Goal: Information Seeking & Learning: Compare options

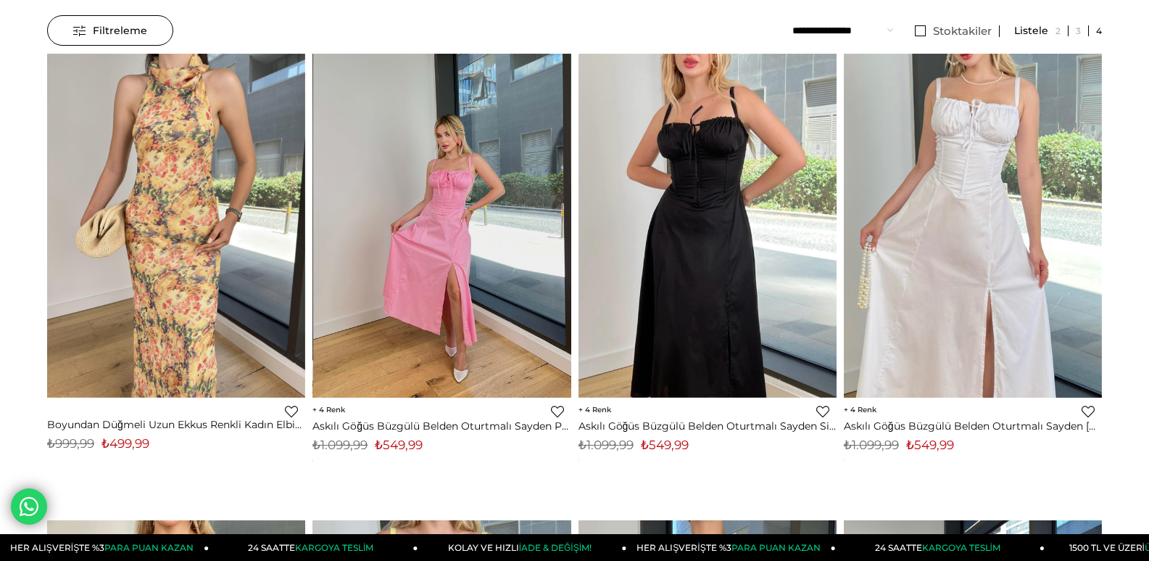
scroll to position [145, 0]
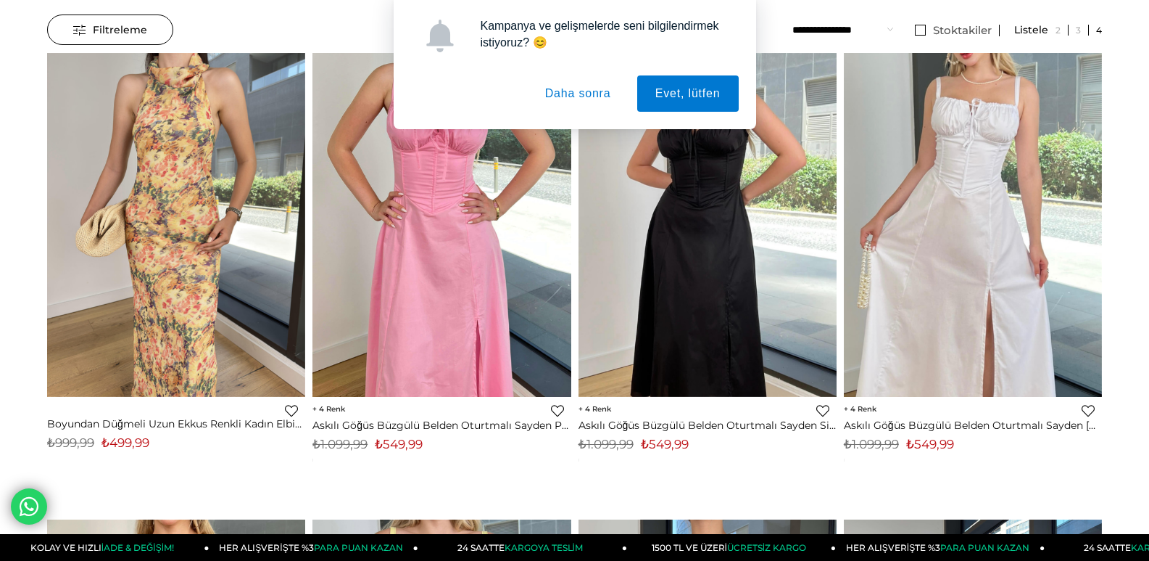
click at [577, 88] on button "Daha sonra" at bounding box center [578, 93] width 102 height 36
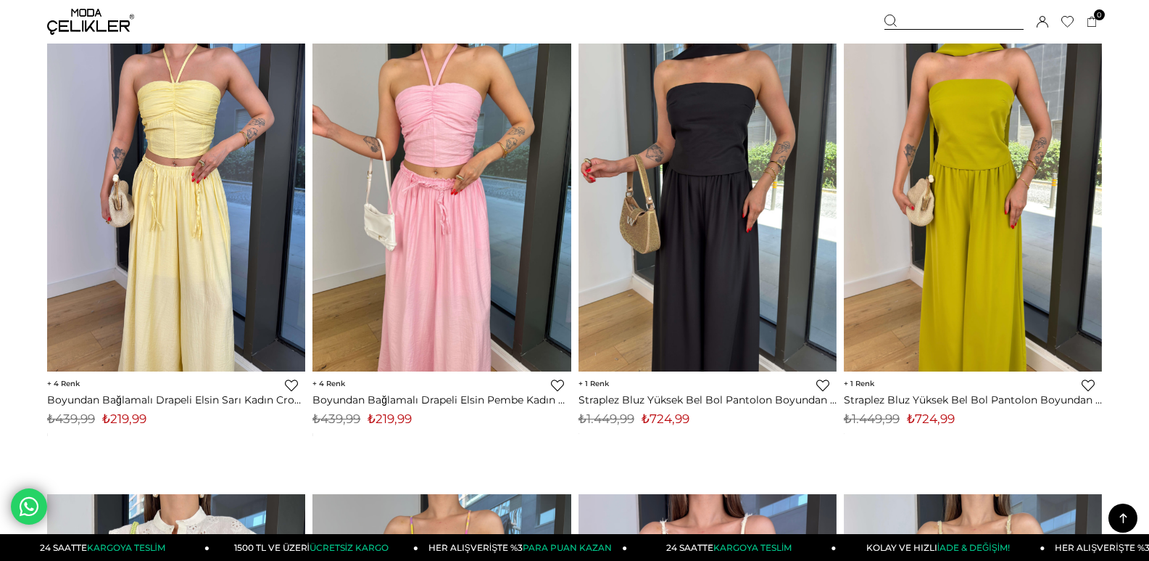
scroll to position [1450, 0]
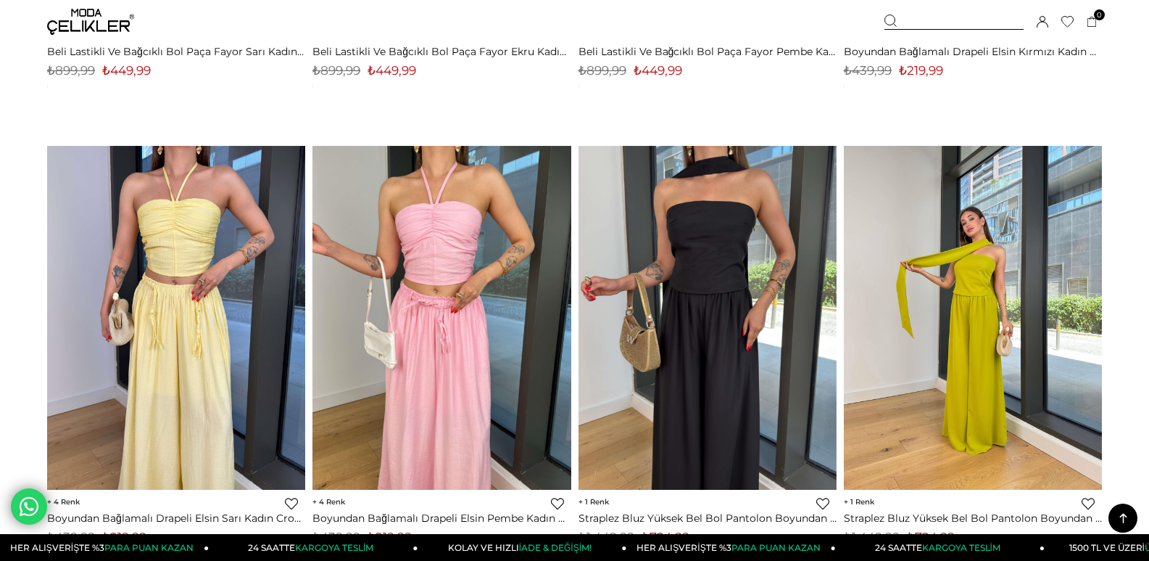
click at [968, 305] on img at bounding box center [973, 318] width 258 height 344
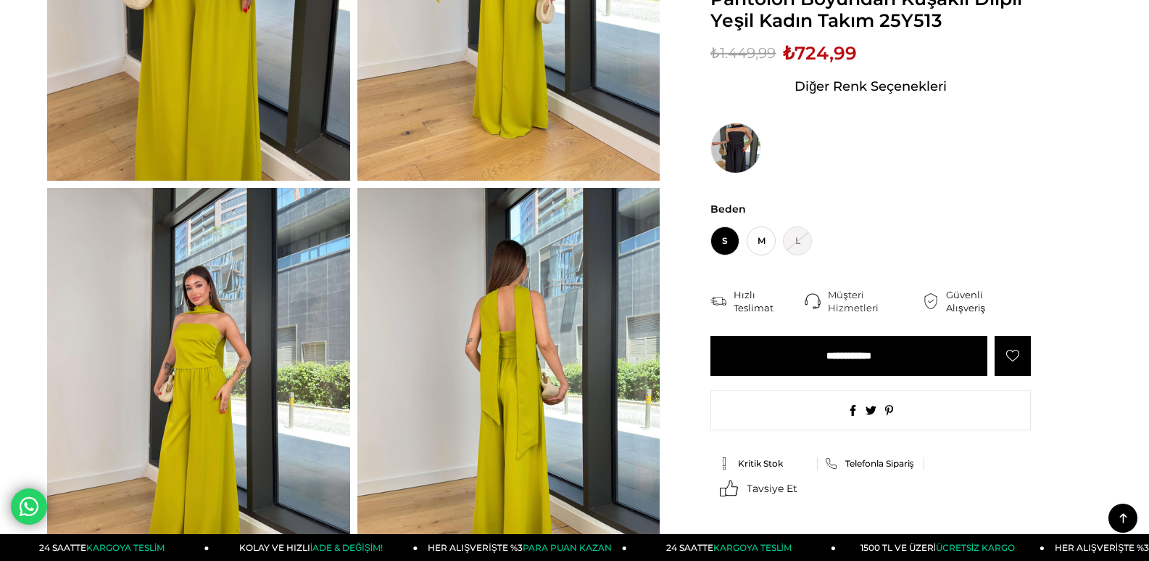
scroll to position [218, 0]
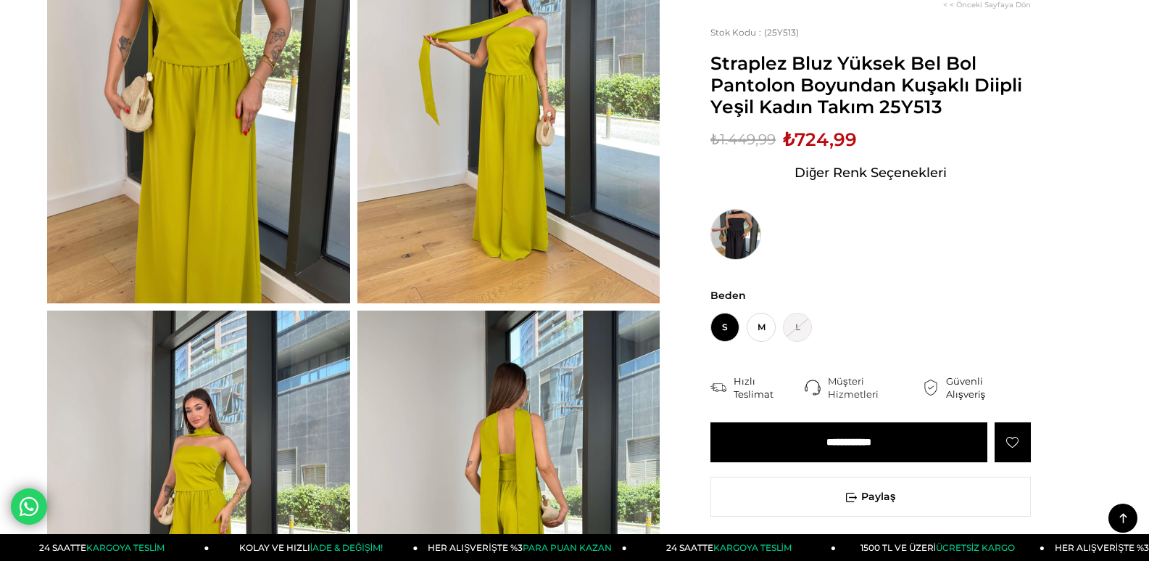
click at [727, 233] on img at bounding box center [736, 234] width 51 height 51
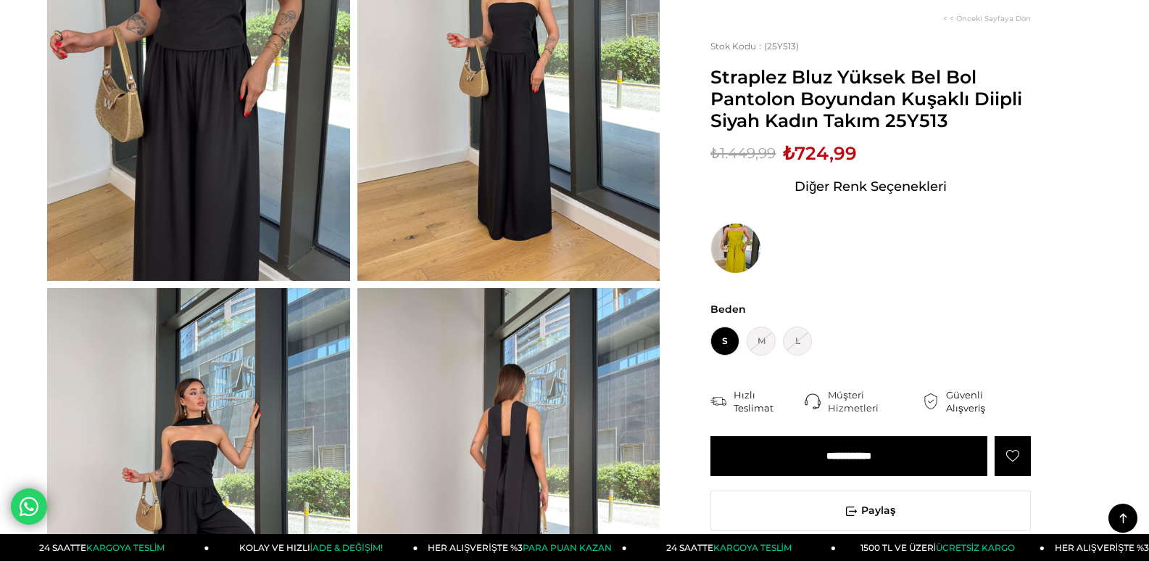
scroll to position [145, 0]
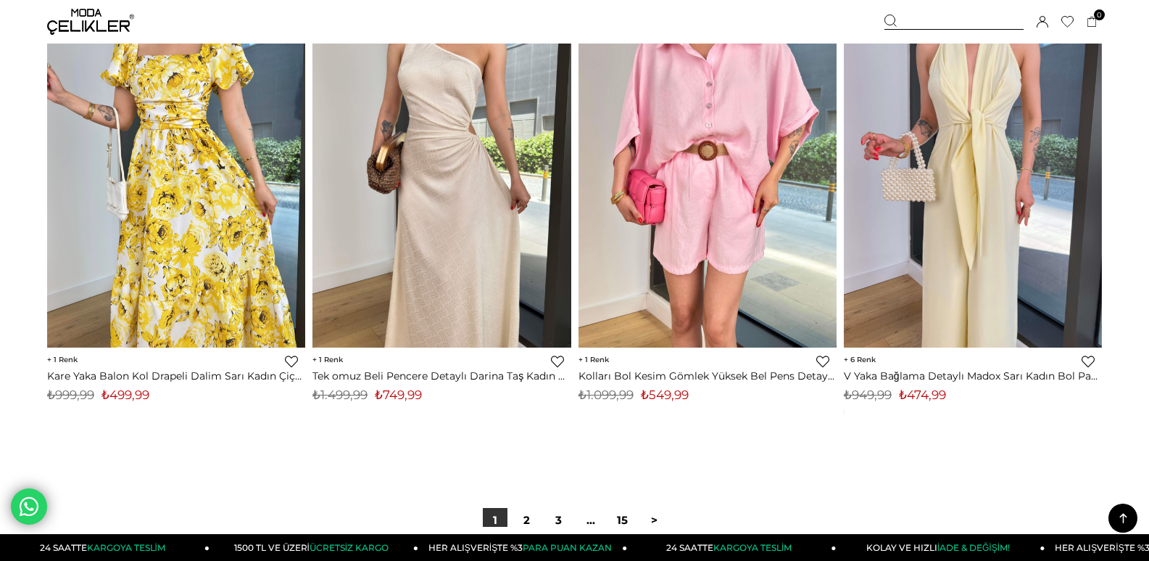
scroll to position [9039, 0]
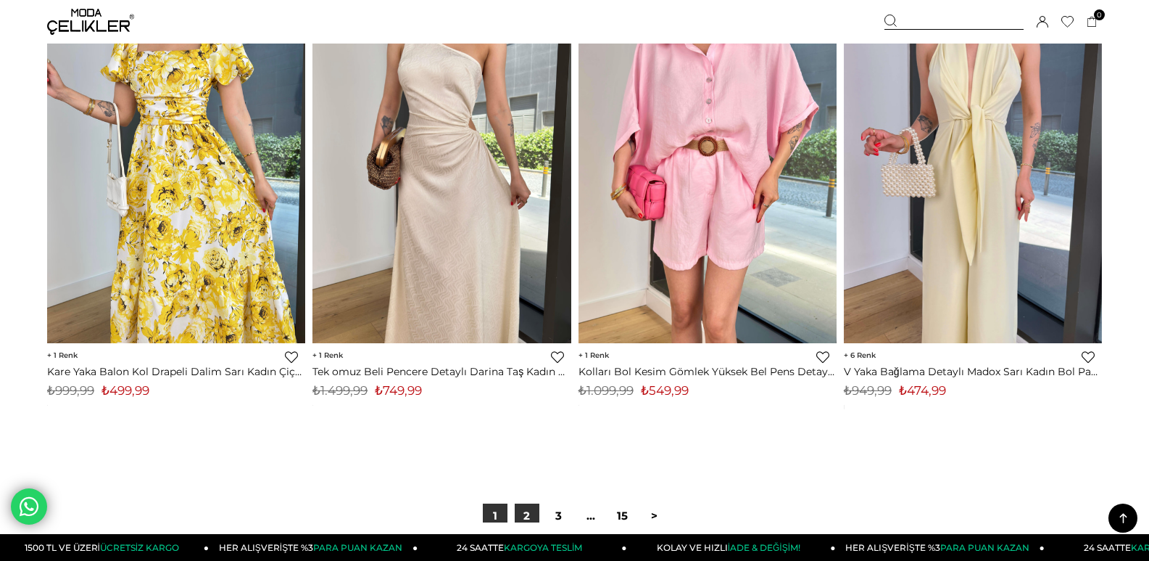
click at [527, 516] on link "2" at bounding box center [527, 515] width 25 height 25
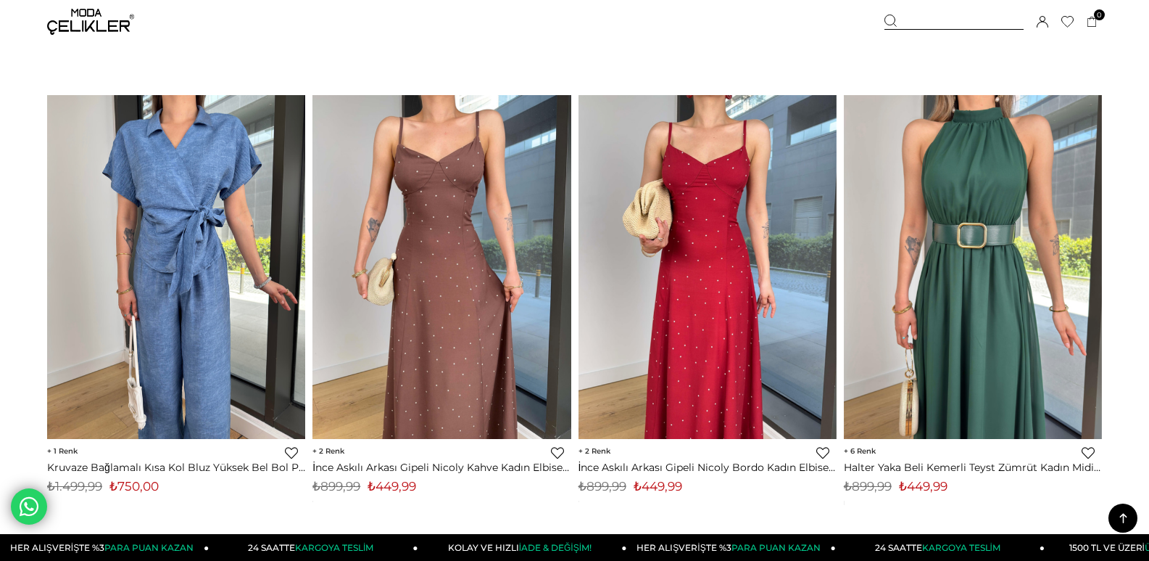
scroll to position [9346, 0]
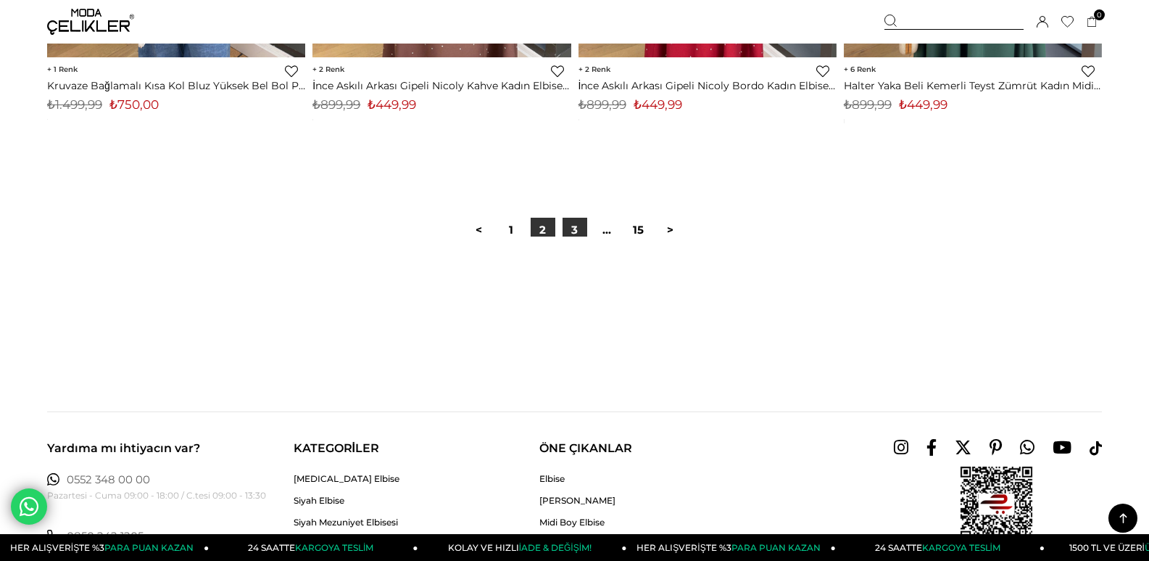
click at [573, 225] on link "3" at bounding box center [575, 230] width 25 height 25
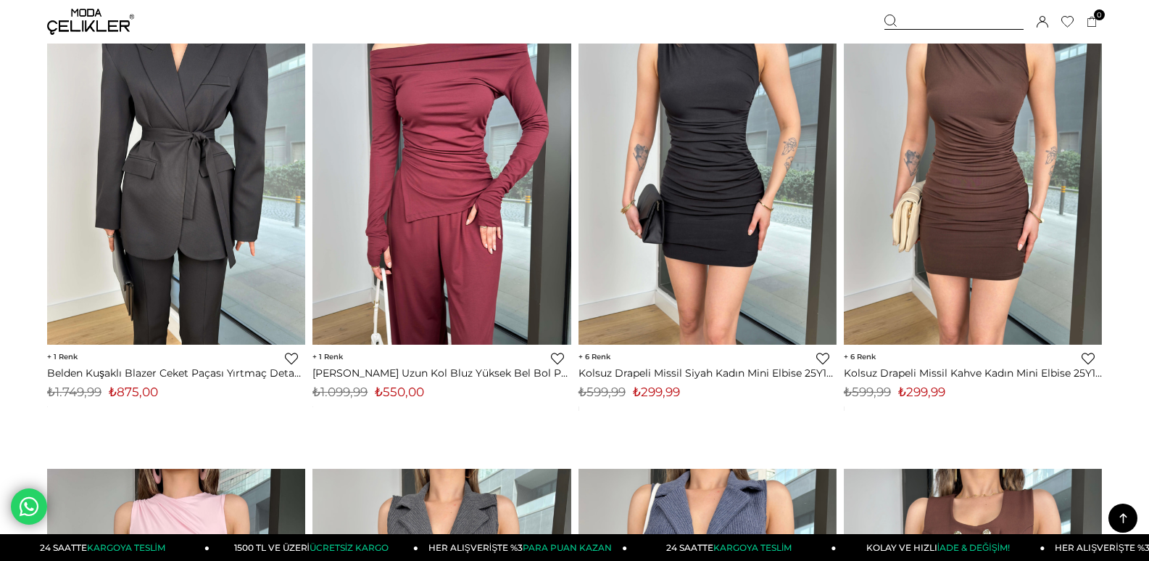
scroll to position [3830, 0]
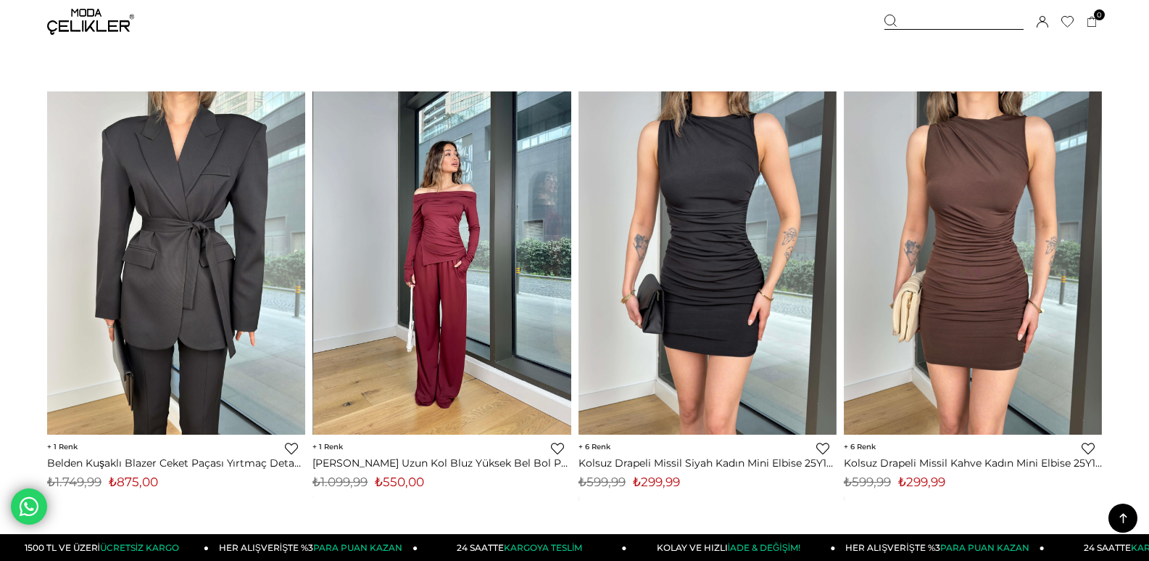
click at [476, 263] on img at bounding box center [442, 263] width 258 height 344
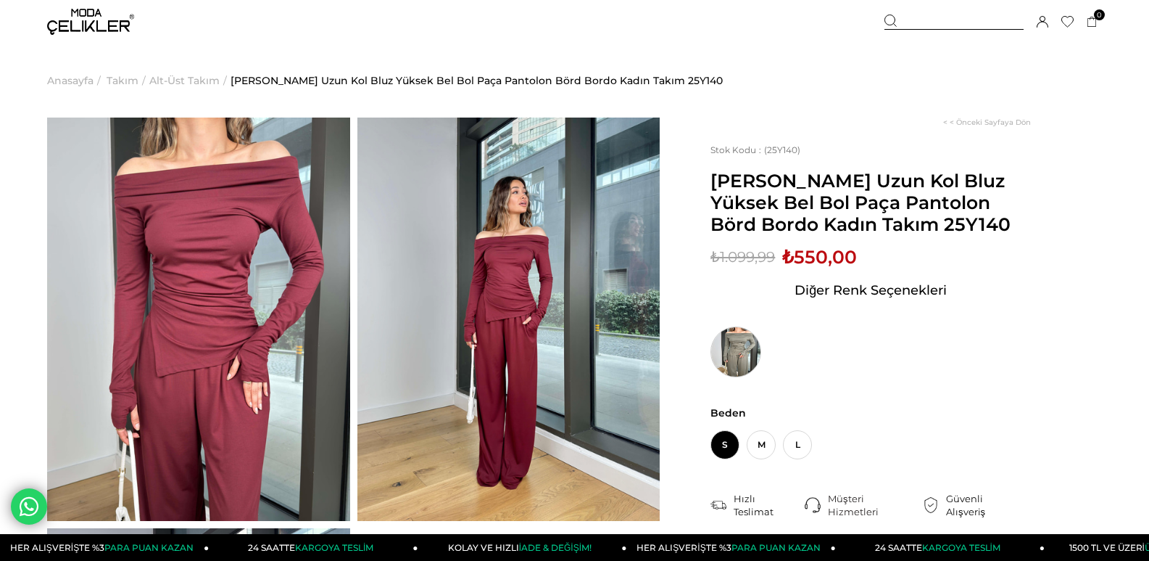
click at [743, 360] on img at bounding box center [736, 351] width 51 height 51
click at [801, 443] on span "L" at bounding box center [797, 444] width 29 height 29
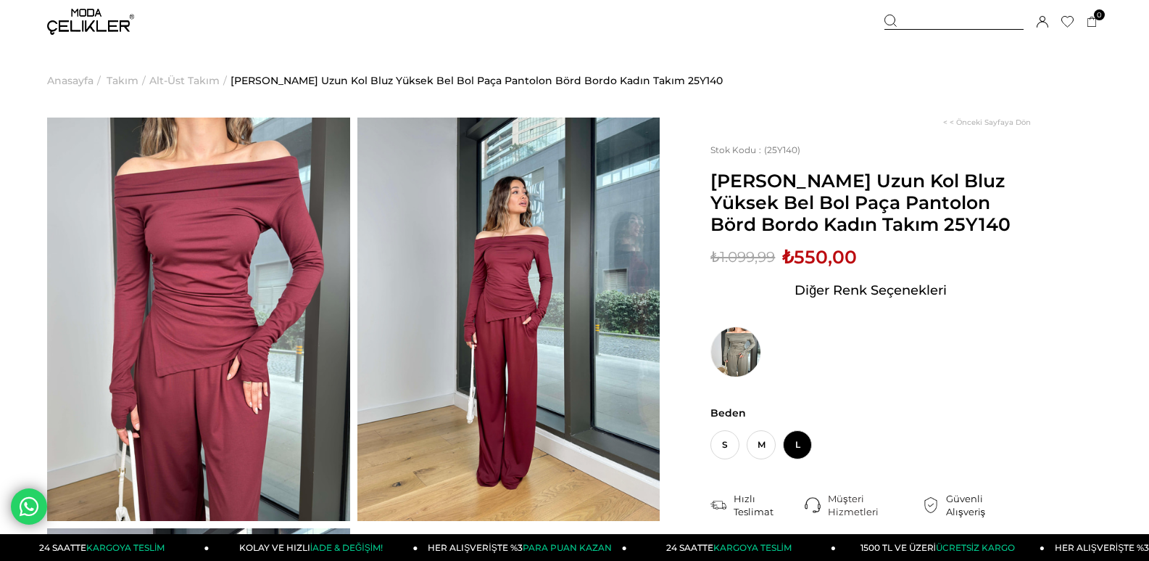
click at [216, 297] on img at bounding box center [198, 318] width 303 height 403
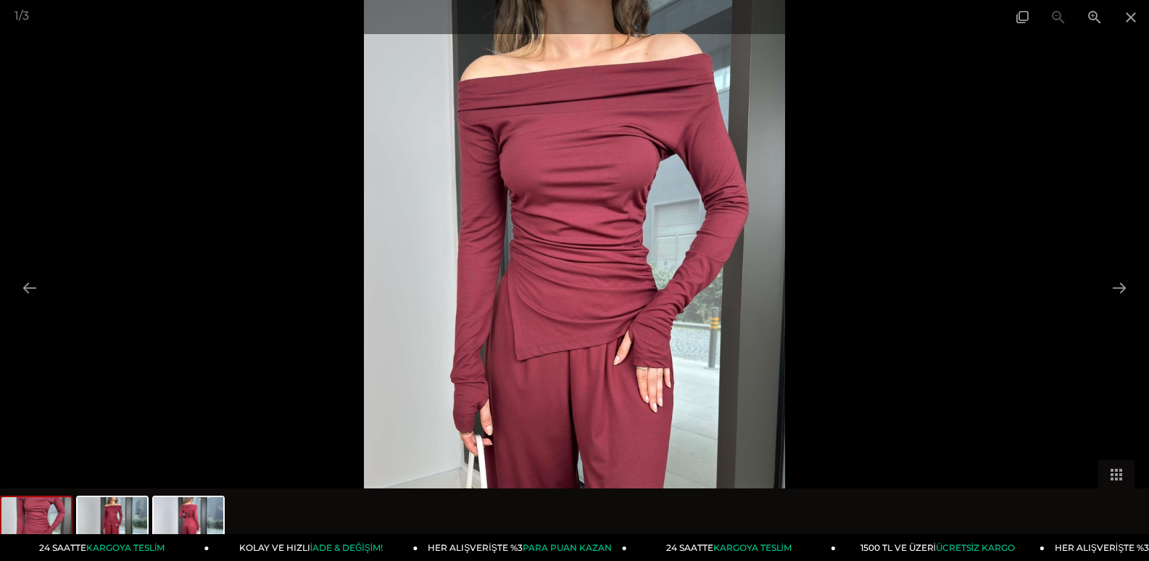
click at [623, 279] on img at bounding box center [574, 280] width 421 height 561
click at [1118, 286] on button at bounding box center [1119, 287] width 30 height 28
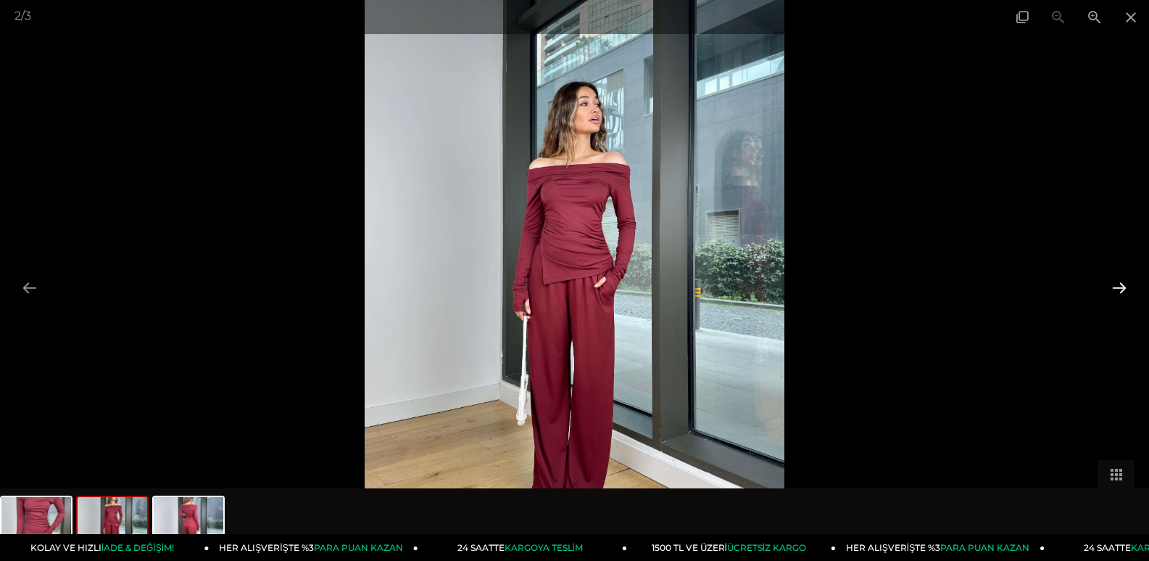
click at [1118, 286] on button at bounding box center [1119, 287] width 30 height 28
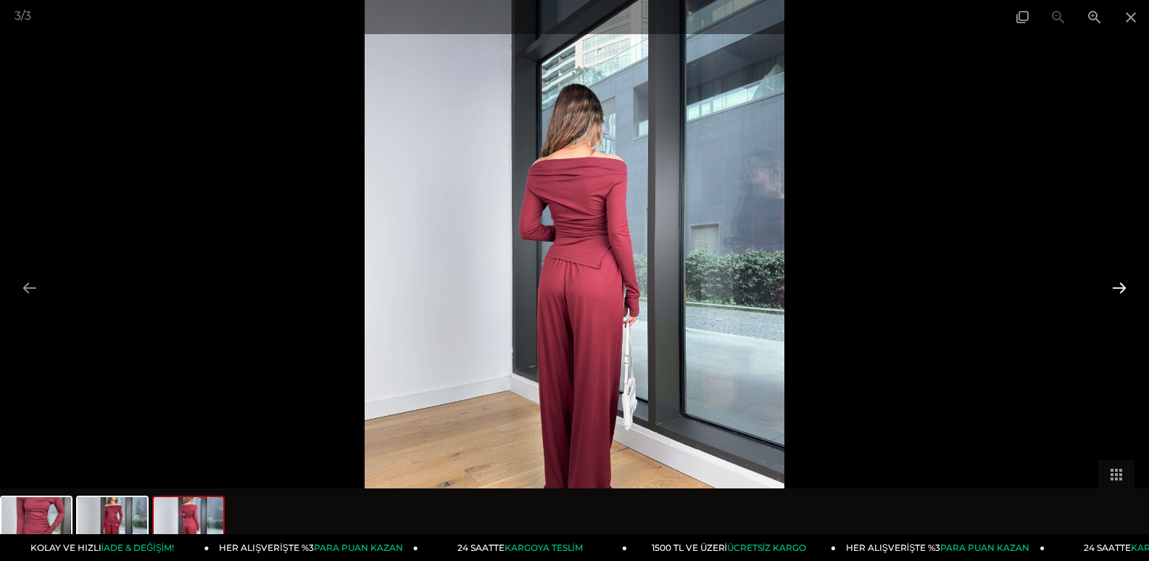
click at [1118, 286] on button at bounding box center [1119, 287] width 30 height 28
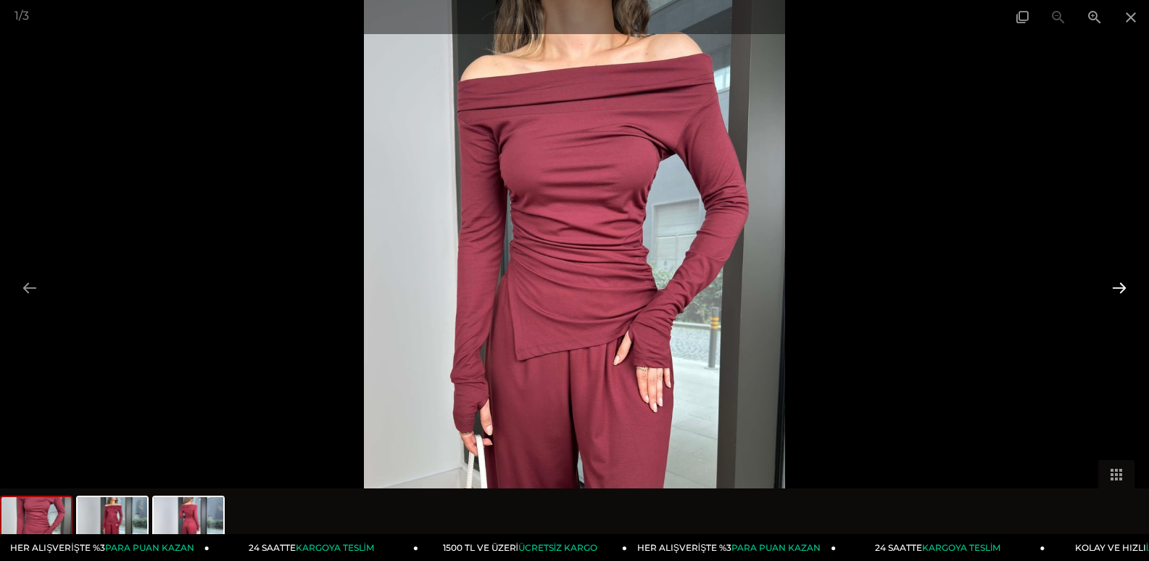
click at [1118, 286] on button at bounding box center [1119, 287] width 30 height 28
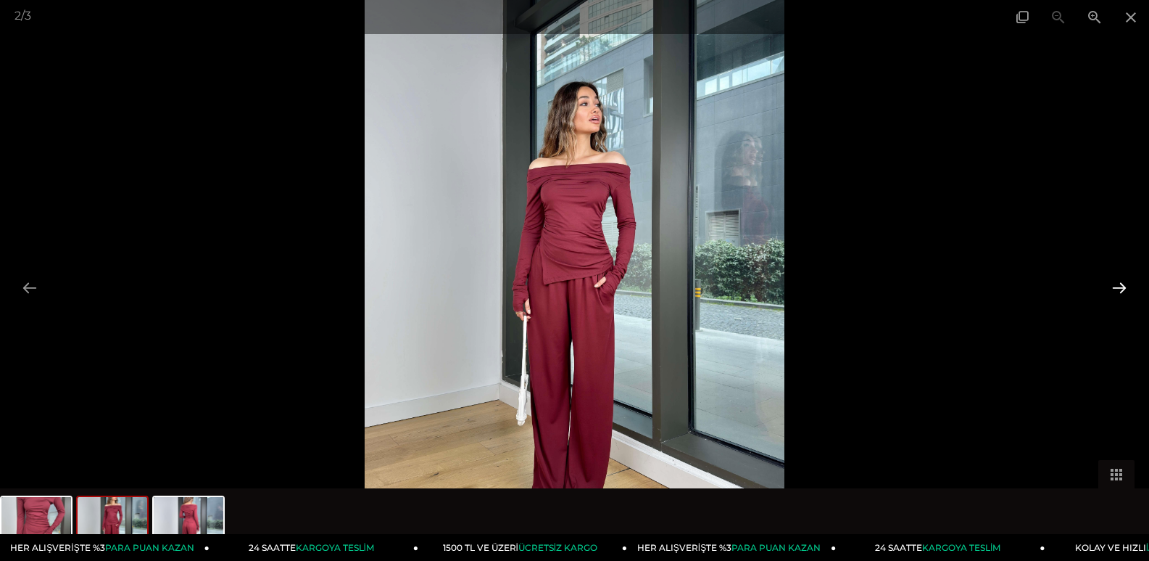
click at [1118, 286] on button at bounding box center [1119, 287] width 30 height 28
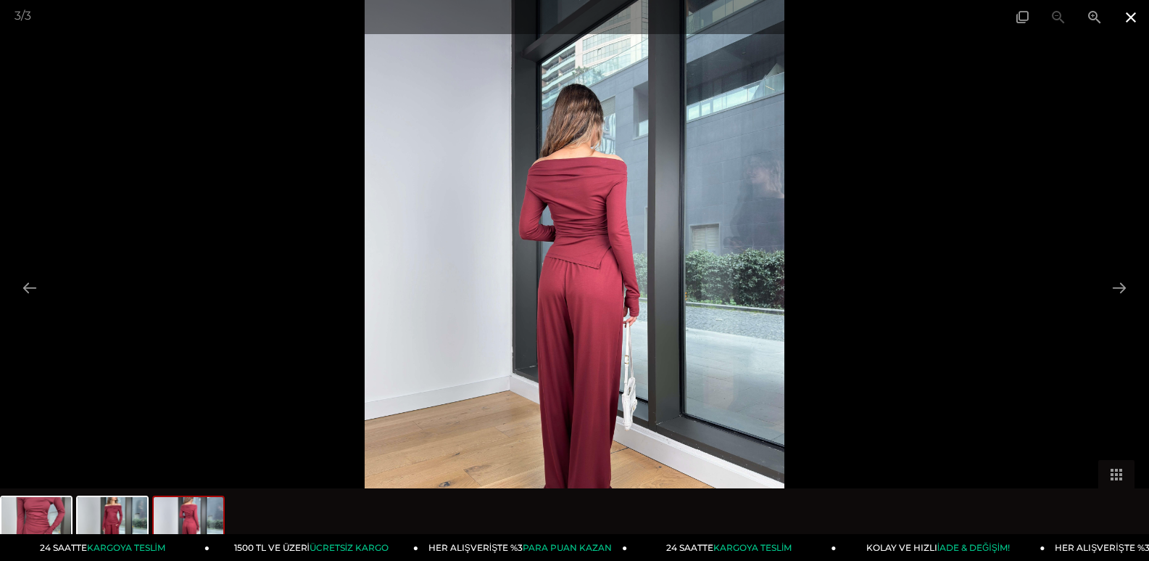
click at [1132, 18] on span at bounding box center [1131, 17] width 36 height 34
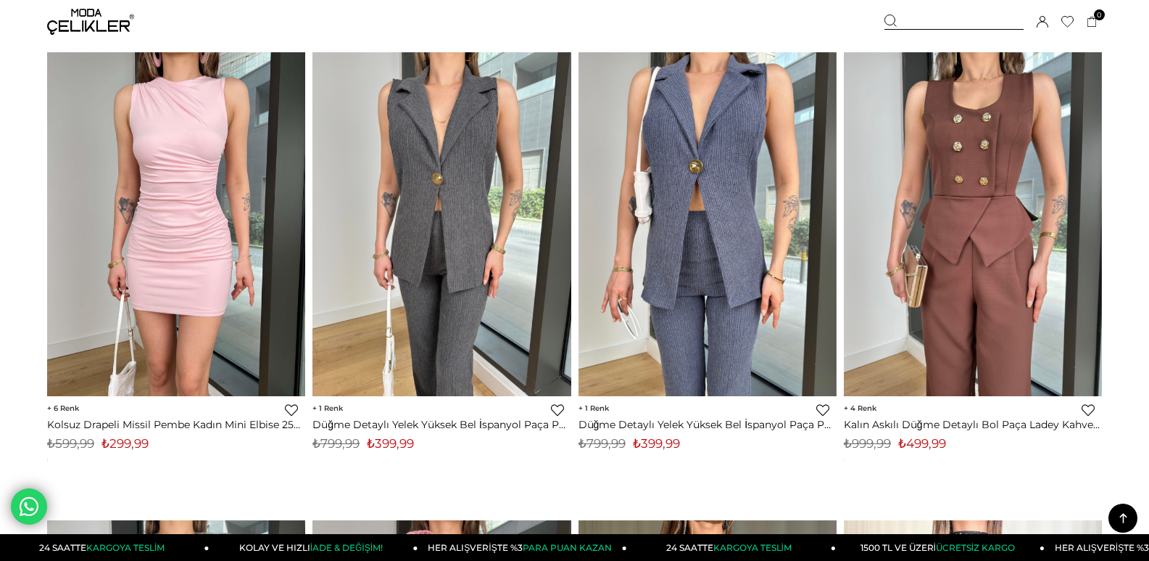
scroll to position [4266, 0]
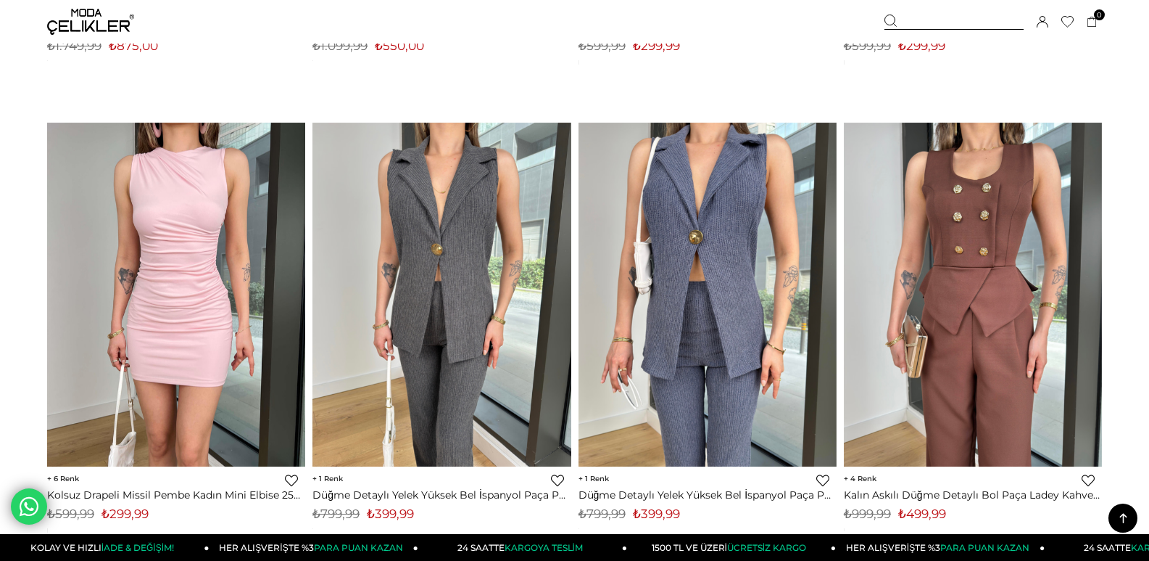
click at [976, 489] on link "Kalın Askılı Düğme Detaylı Bol Paça Ladey Kahve Kadın Tulum 24Y121" at bounding box center [973, 494] width 258 height 13
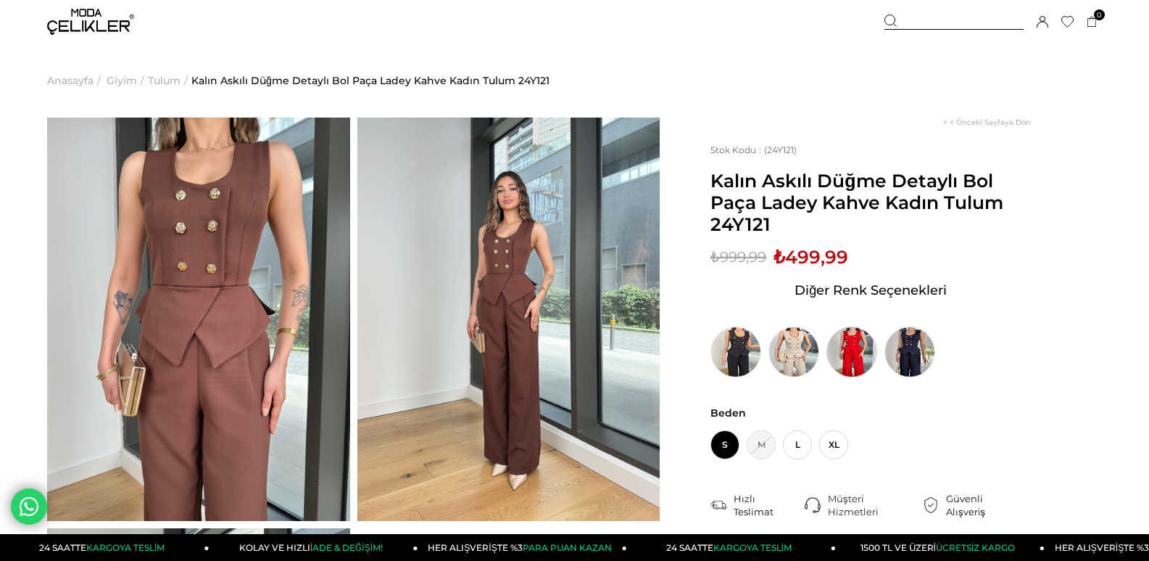
click at [859, 350] on img at bounding box center [852, 351] width 51 height 51
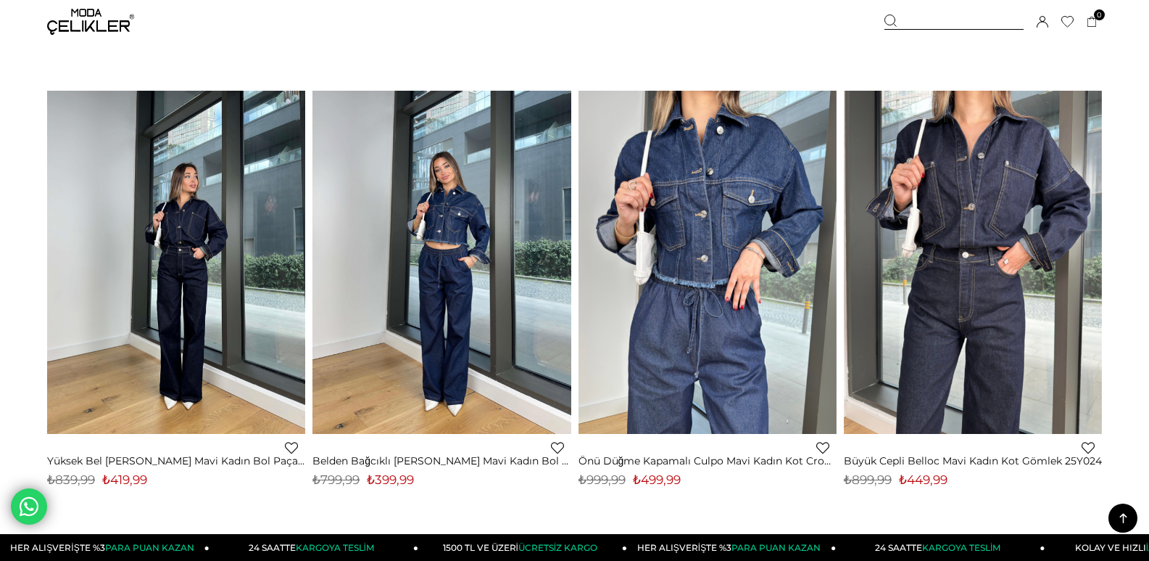
scroll to position [8524, 0]
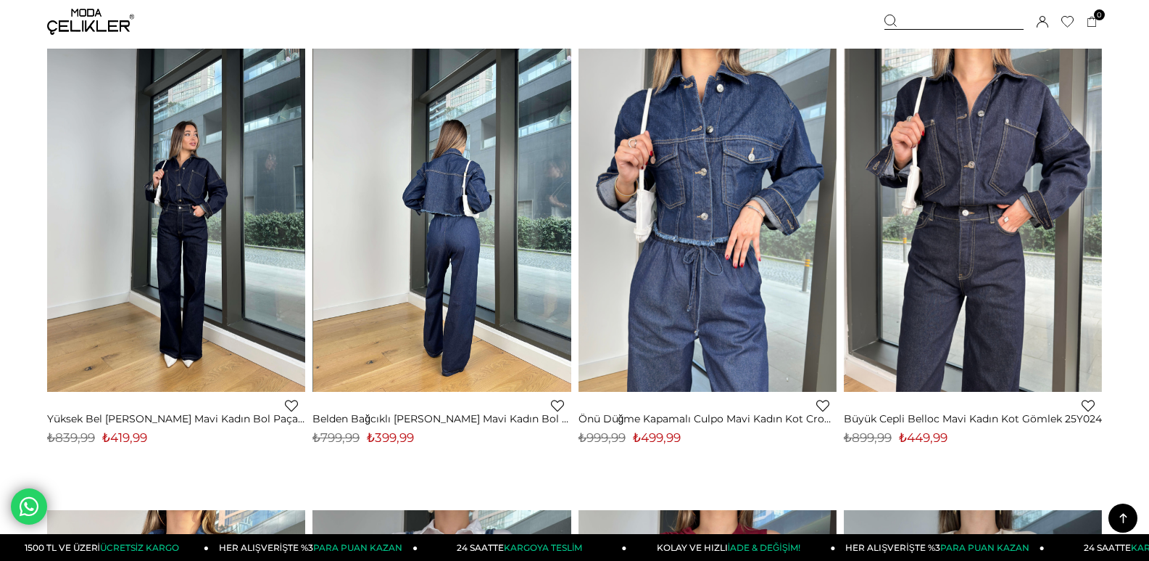
click at [494, 283] on img at bounding box center [442, 220] width 258 height 344
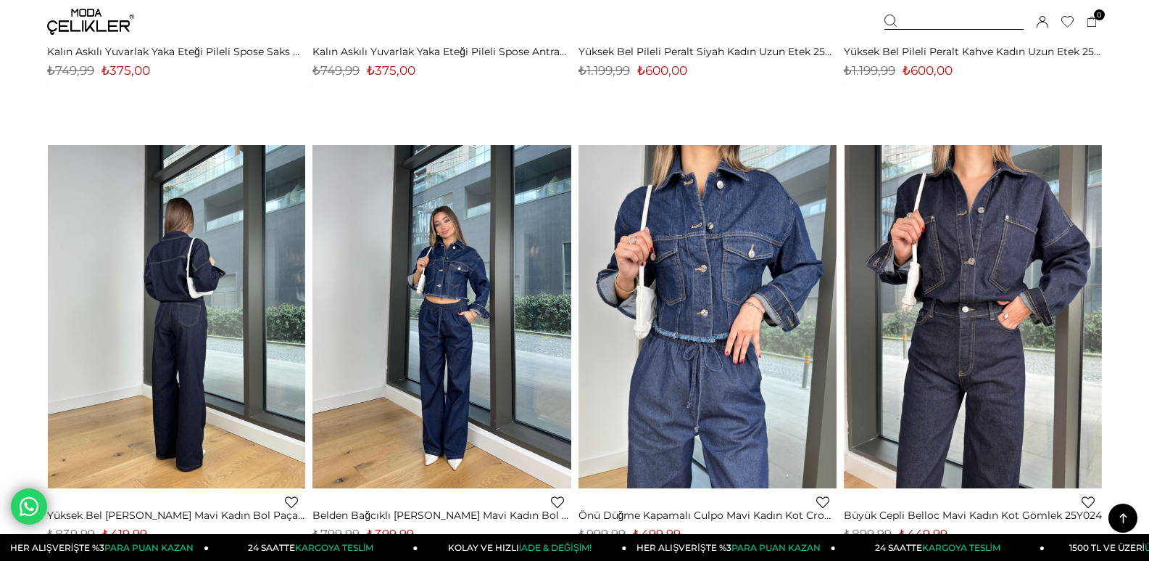
click at [226, 315] on img at bounding box center [177, 316] width 258 height 344
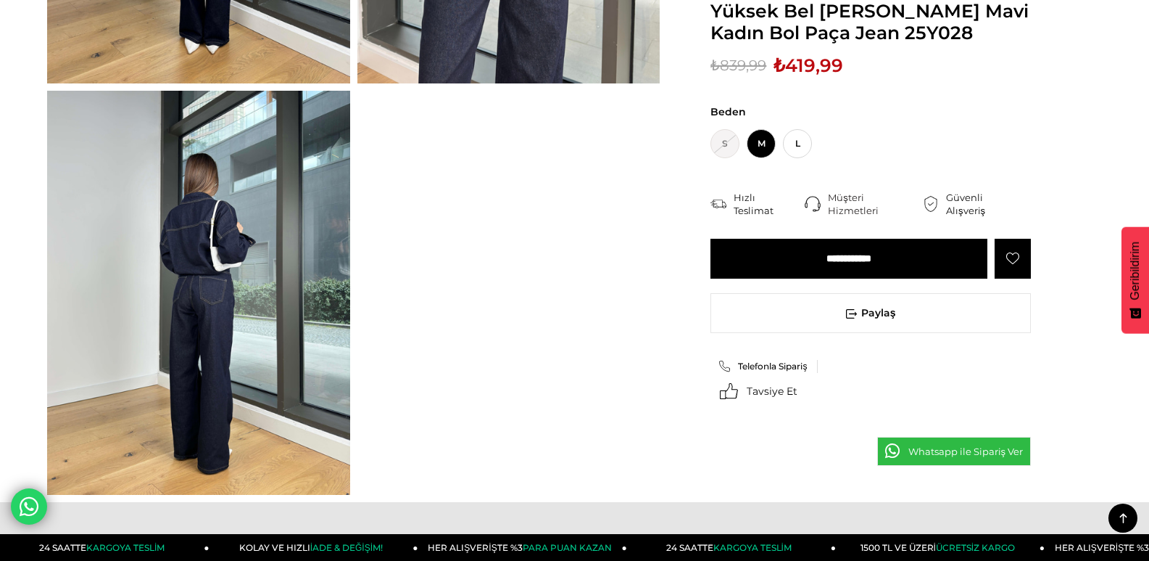
scroll to position [508, 0]
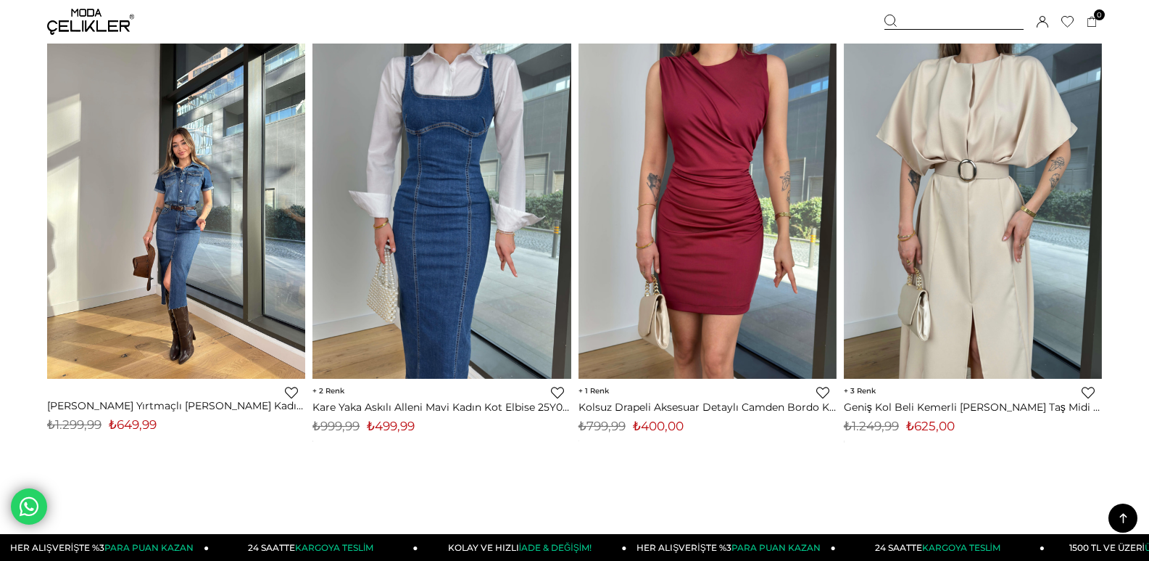
scroll to position [9007, 0]
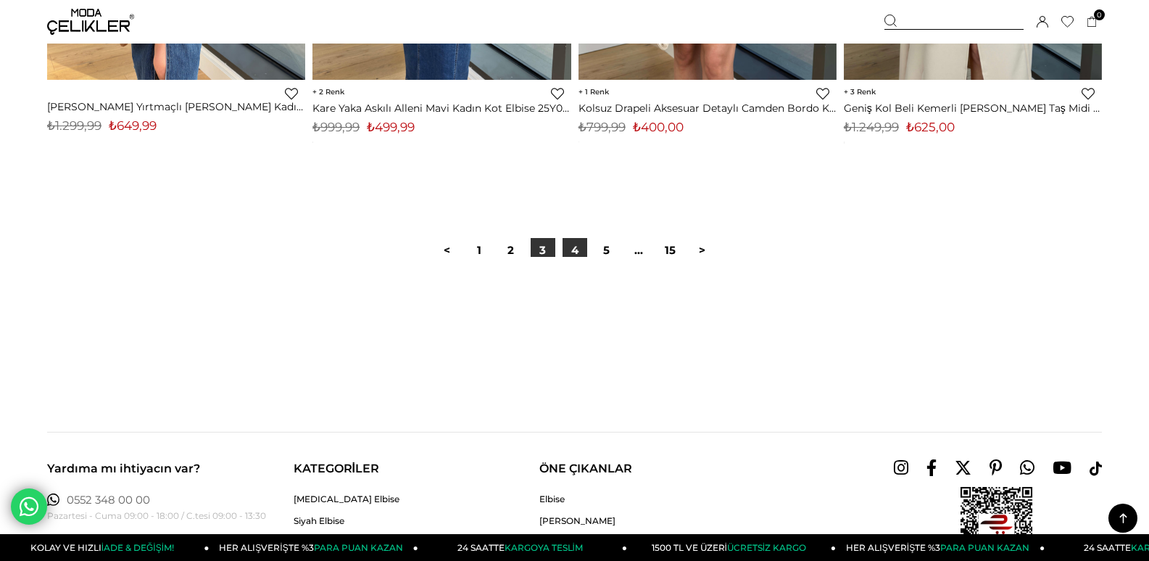
click at [581, 254] on link "4" at bounding box center [575, 250] width 25 height 25
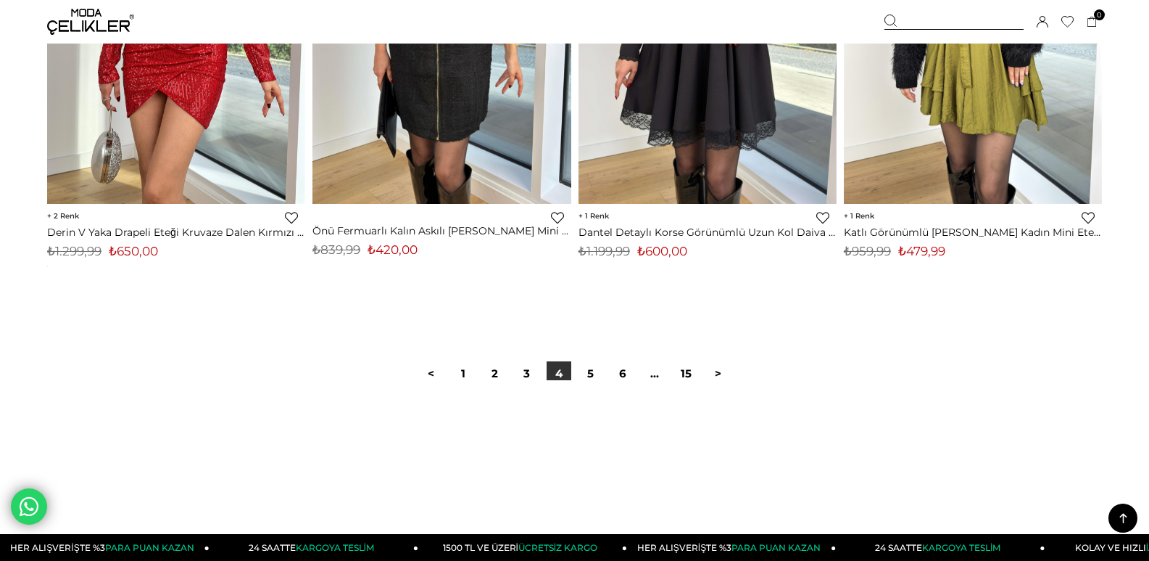
scroll to position [9298, 0]
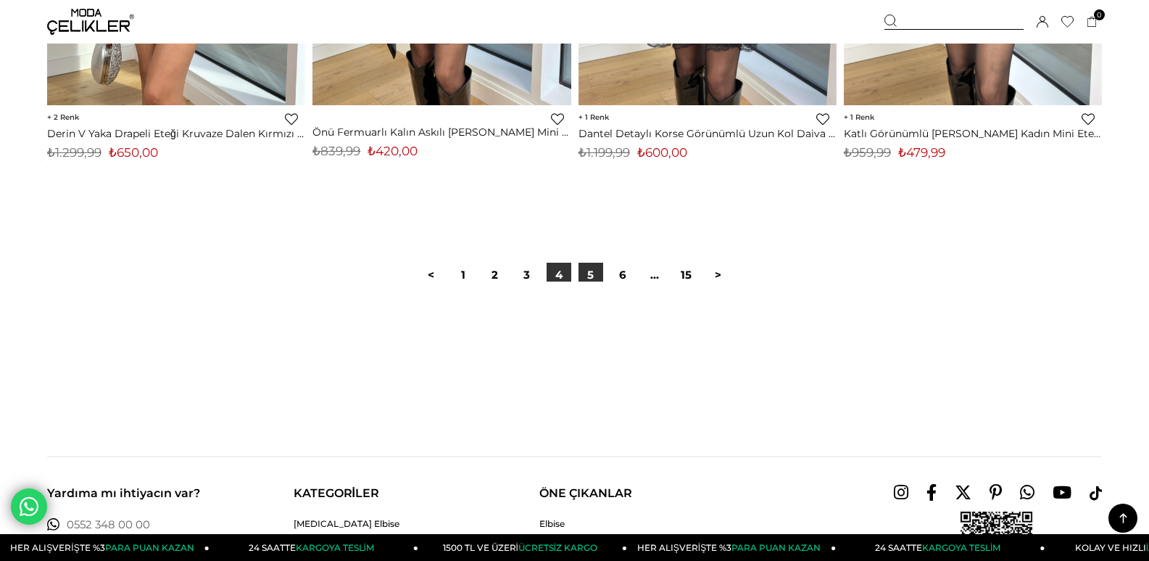
click at [590, 273] on link "5" at bounding box center [591, 275] width 25 height 25
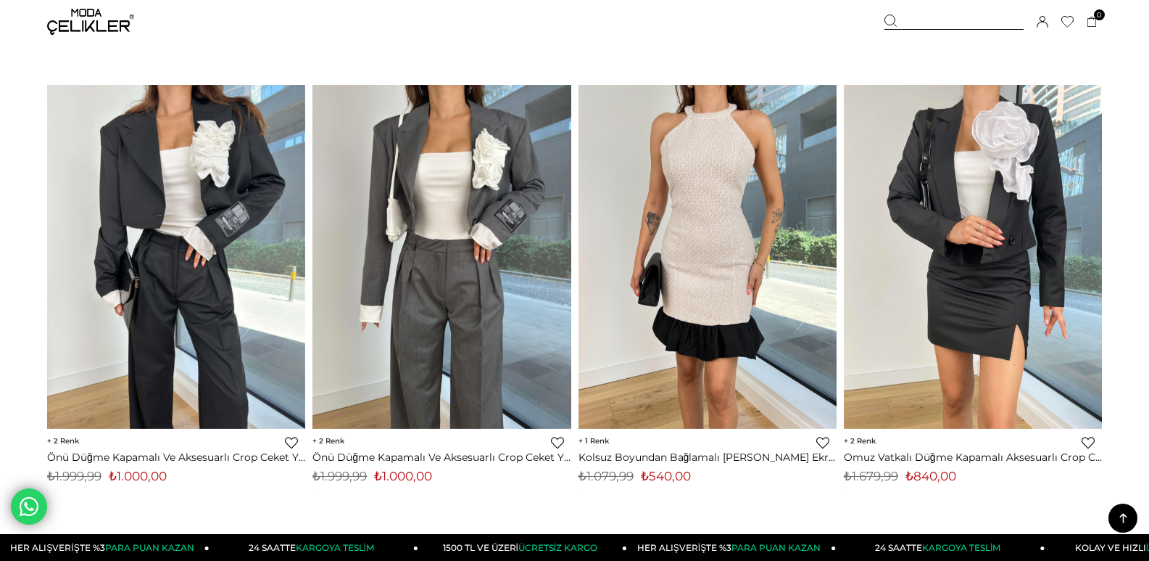
scroll to position [2453, 0]
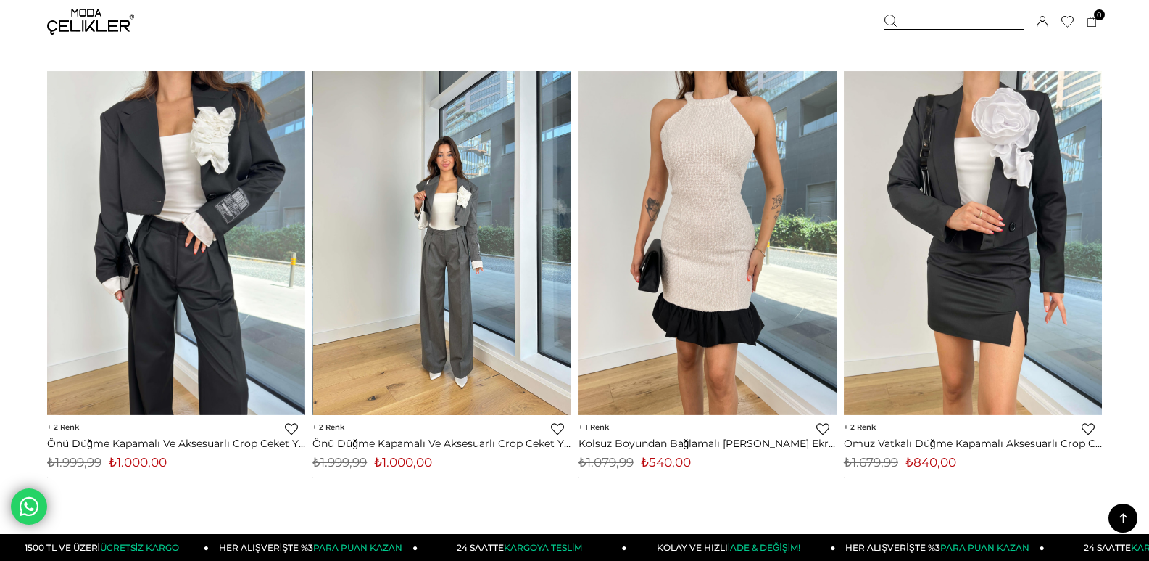
click at [474, 350] on img at bounding box center [442, 243] width 258 height 344
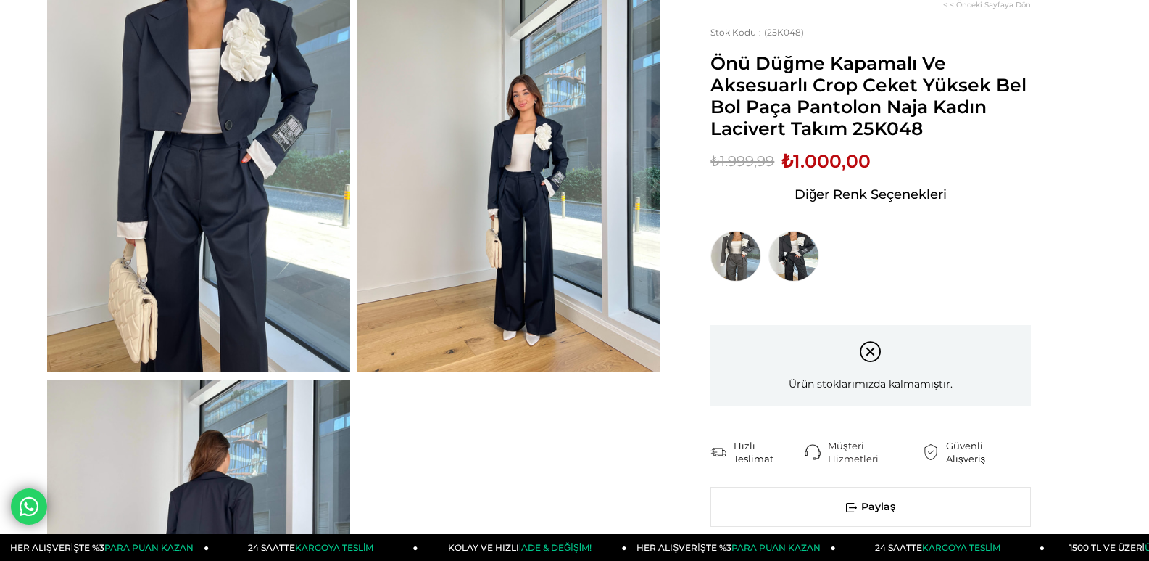
scroll to position [218, 0]
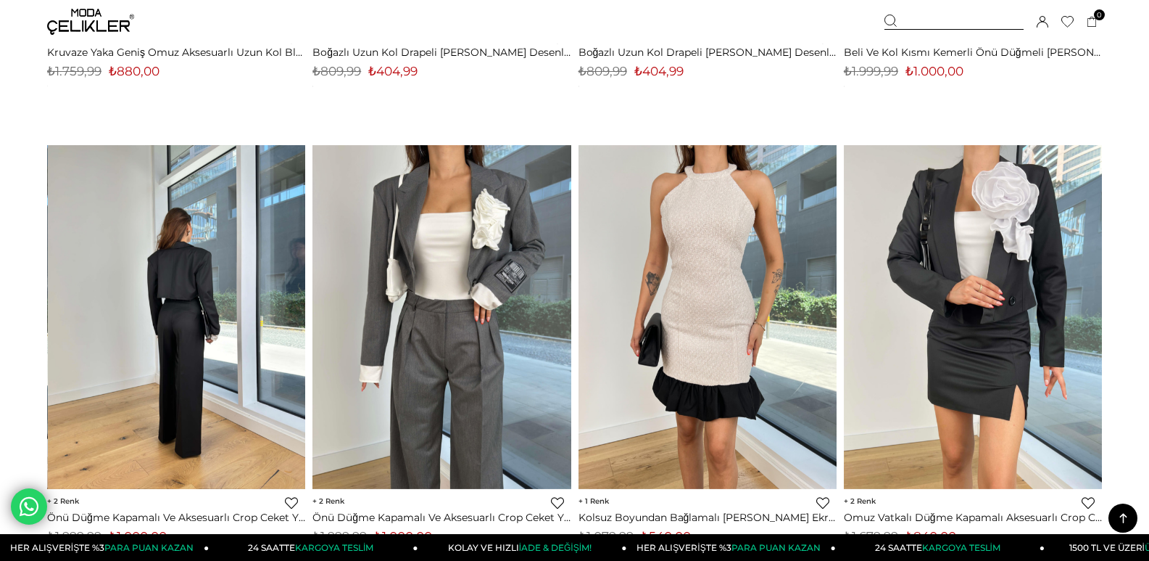
click at [189, 235] on div at bounding box center [176, 317] width 775 height 344
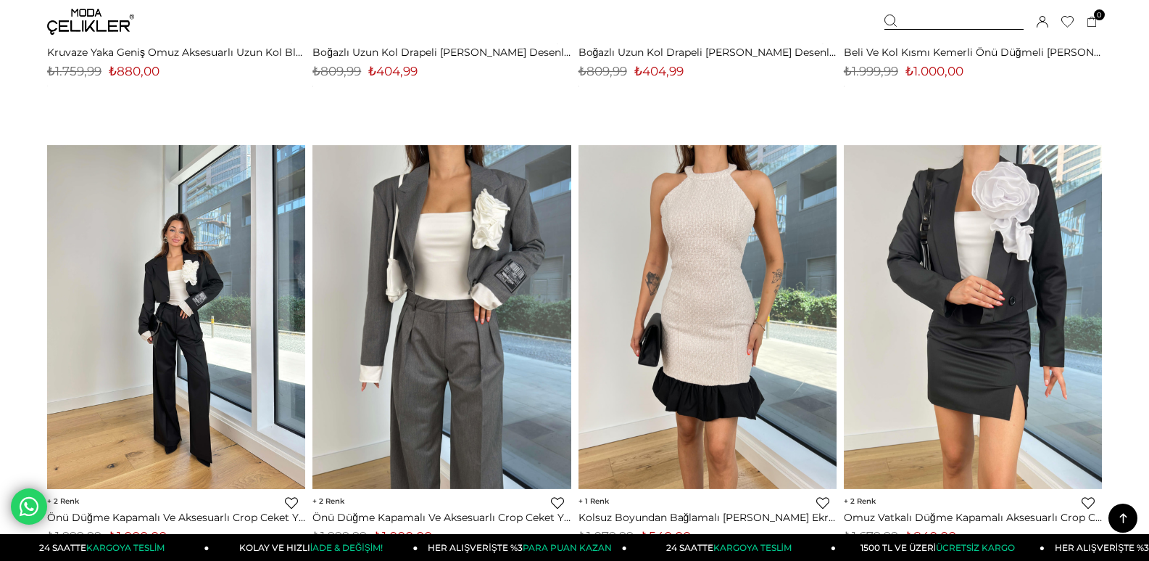
click at [215, 302] on img at bounding box center [176, 317] width 258 height 344
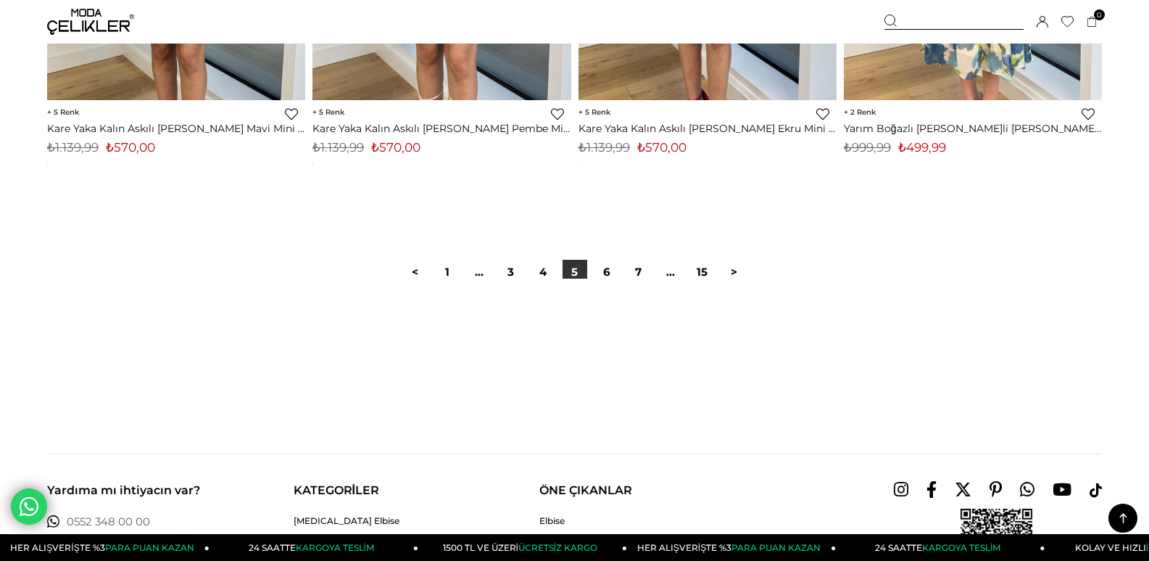
scroll to position [9311, 0]
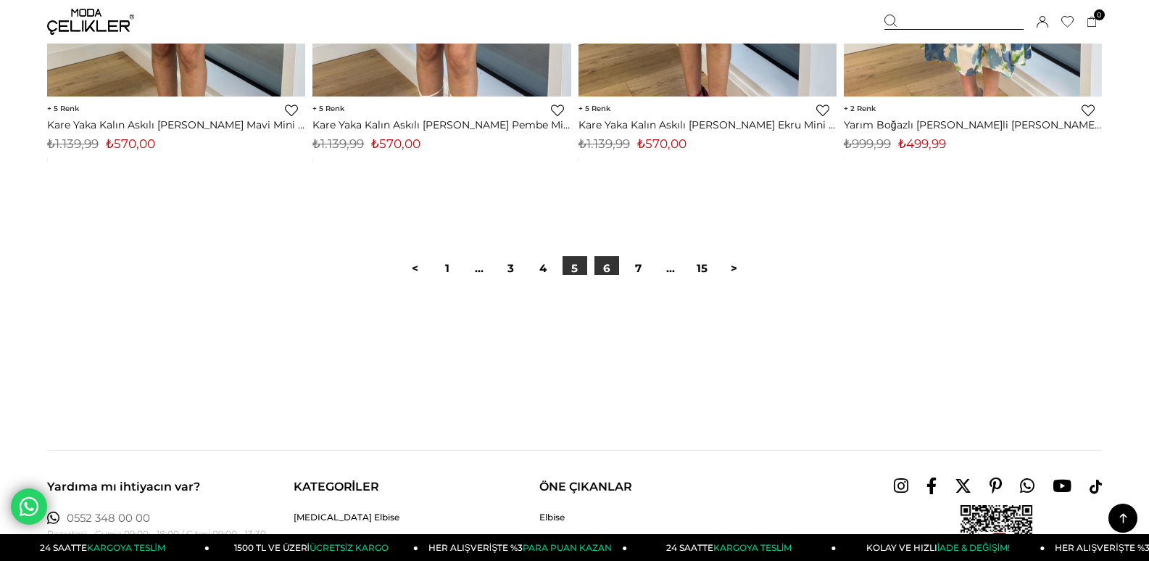
click at [610, 268] on link "6" at bounding box center [607, 268] width 25 height 25
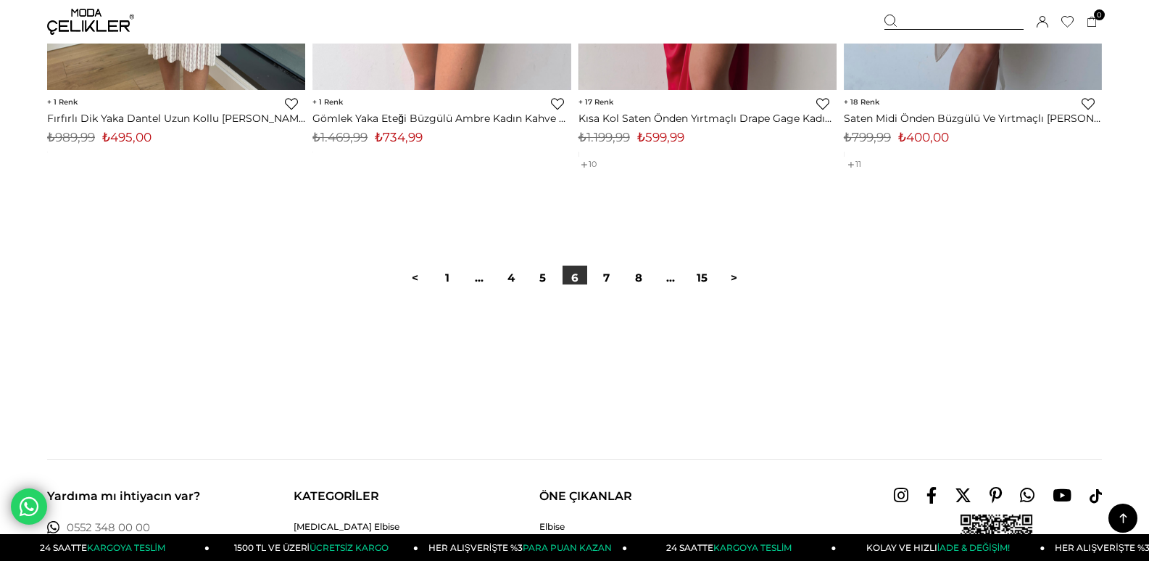
scroll to position [9433, 0]
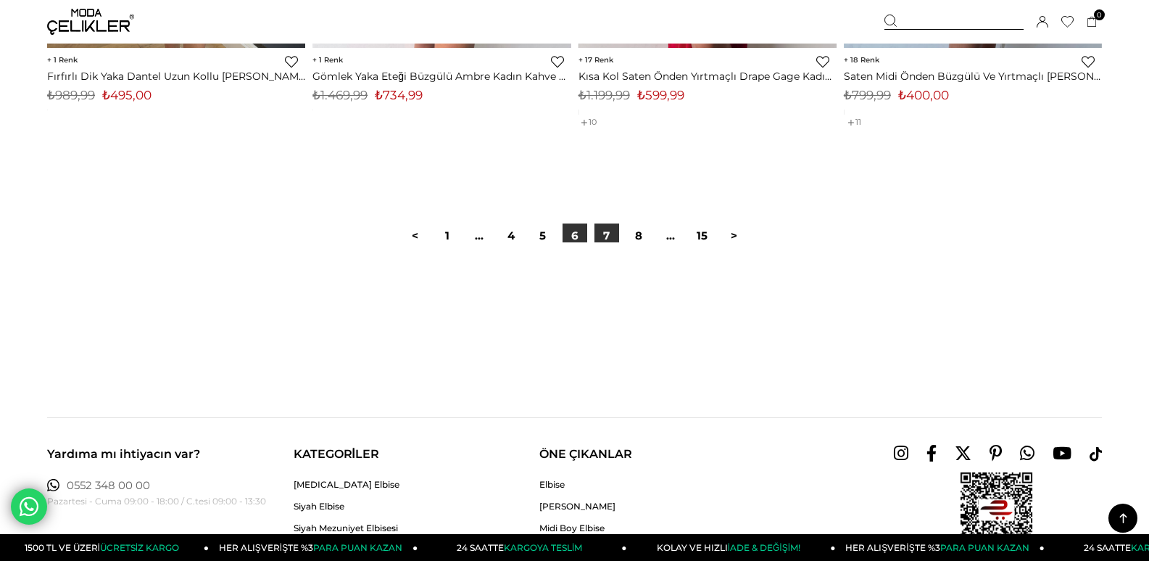
click at [602, 239] on link "7" at bounding box center [607, 235] width 25 height 25
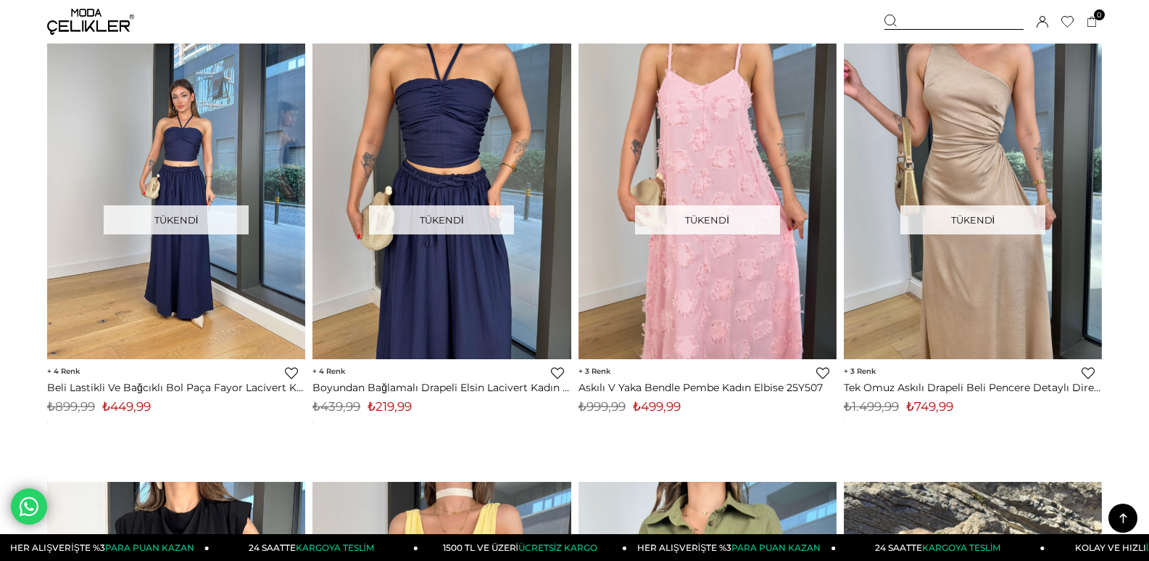
scroll to position [1116, 0]
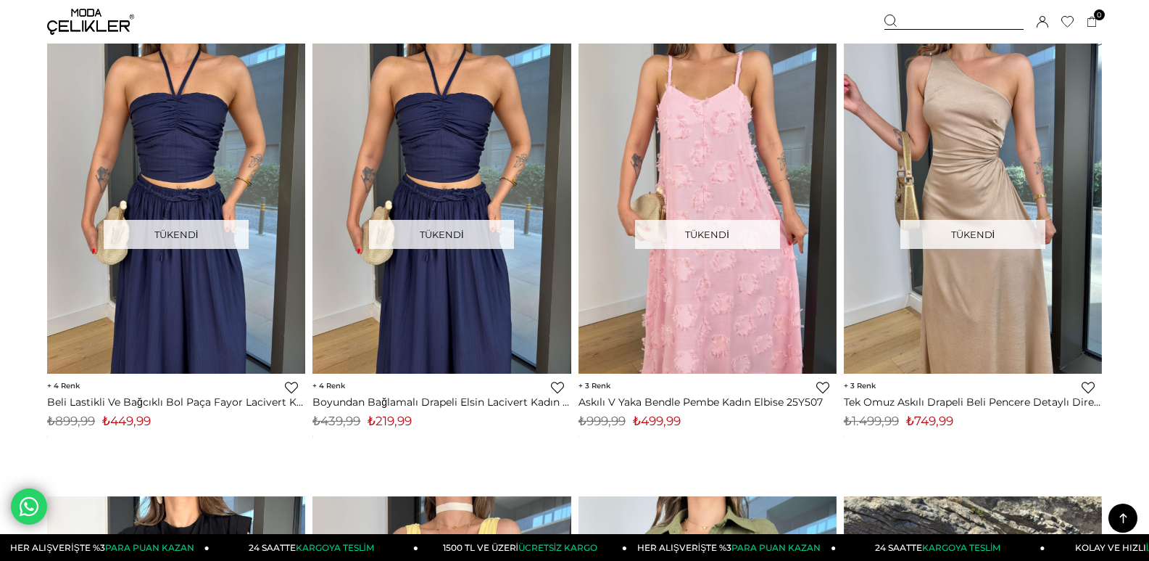
click at [183, 183] on img at bounding box center [176, 202] width 258 height 344
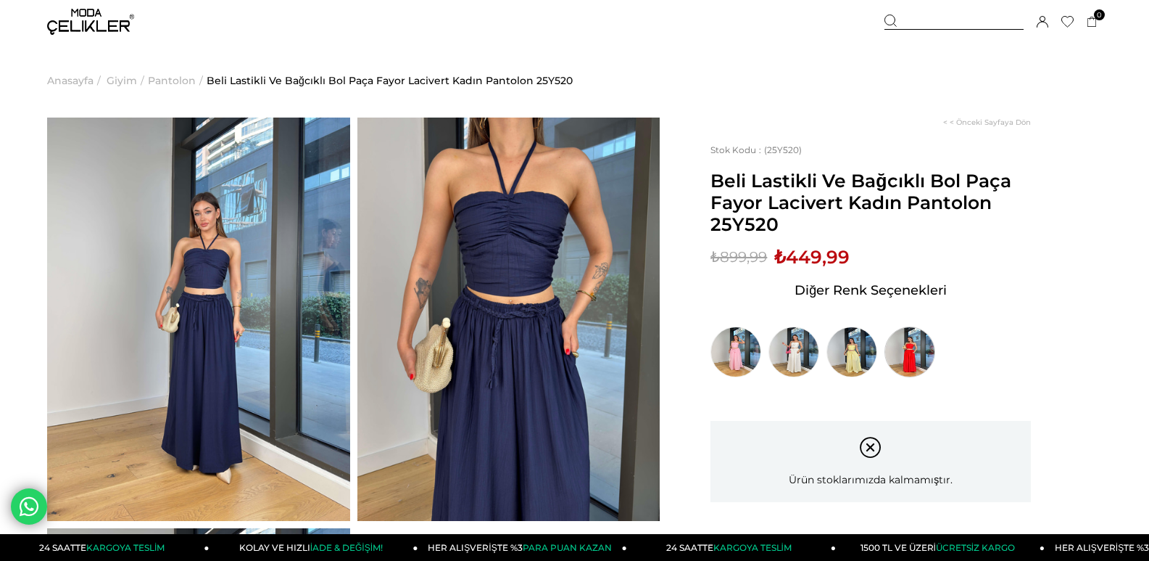
click at [921, 356] on img at bounding box center [910, 351] width 51 height 51
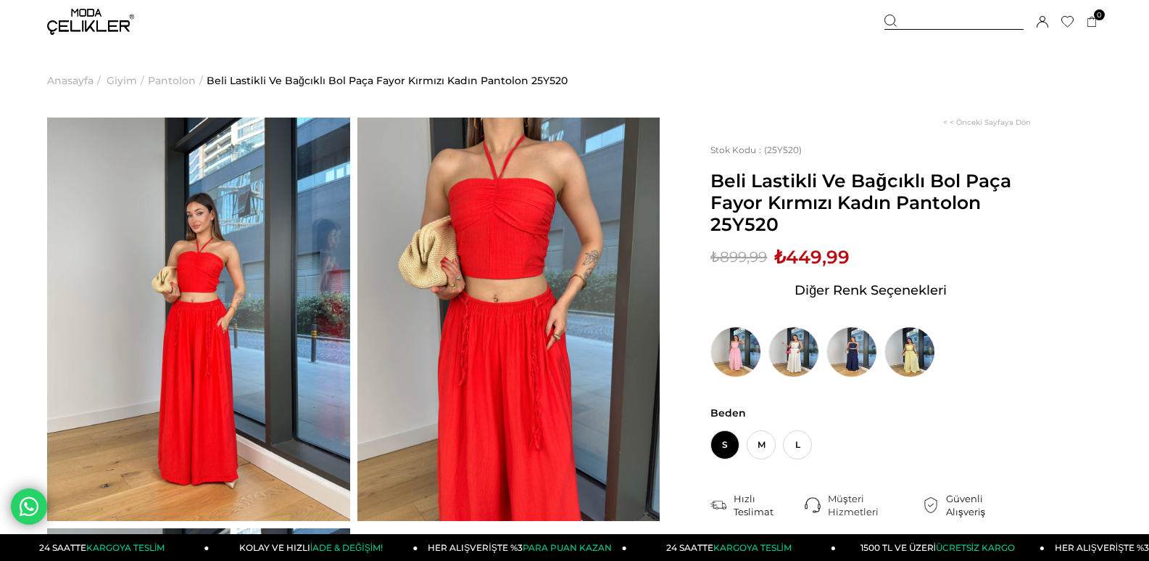
click at [503, 224] on img at bounding box center [509, 318] width 303 height 403
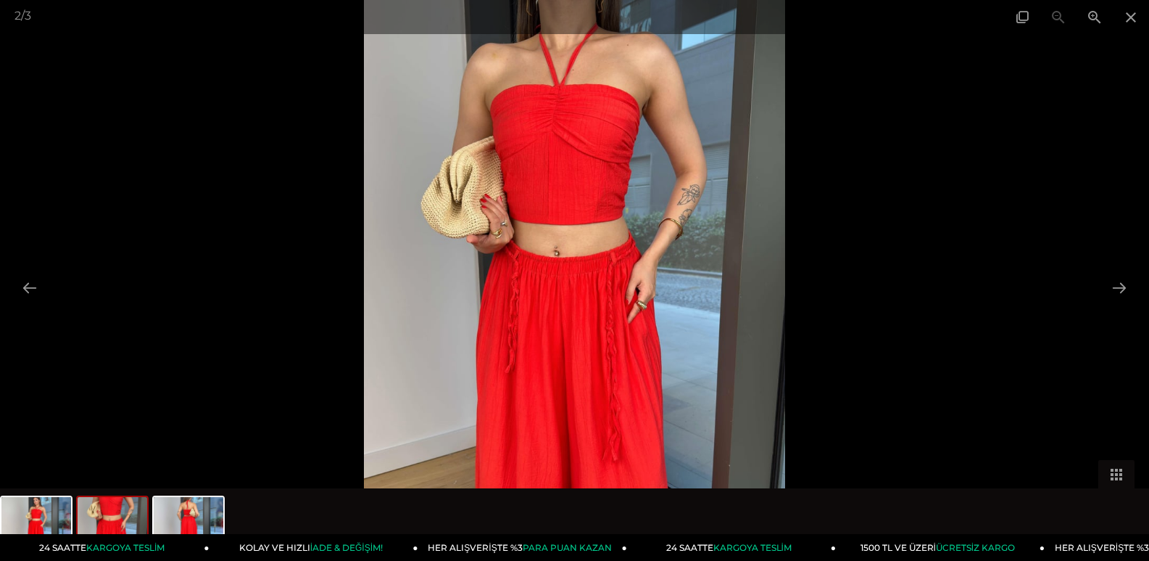
click at [621, 168] on img at bounding box center [574, 280] width 421 height 561
click at [1133, 14] on span at bounding box center [1131, 17] width 36 height 34
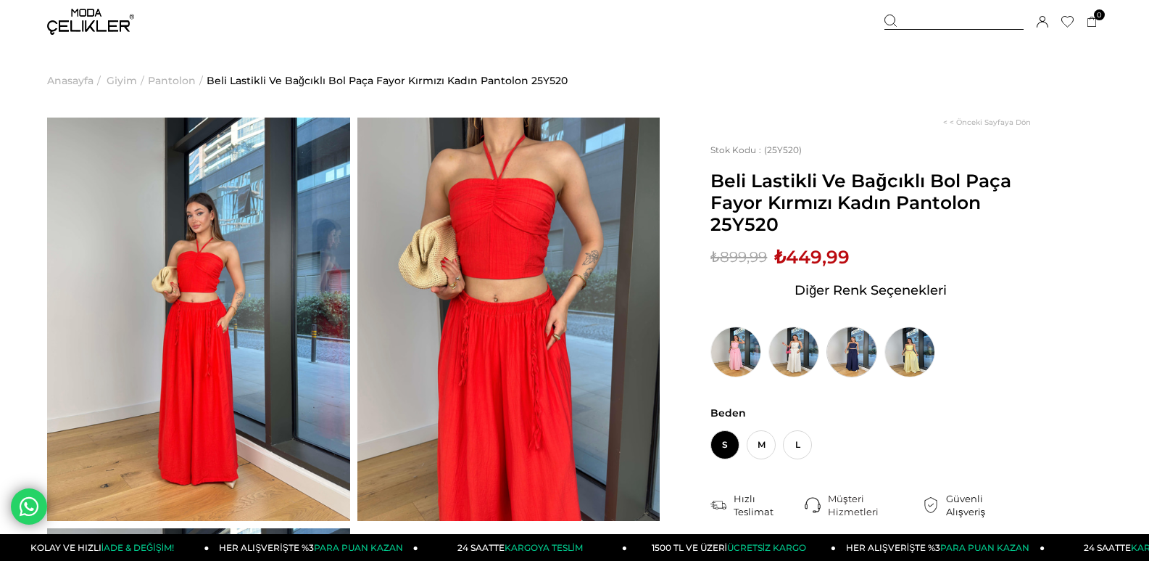
click at [860, 353] on img at bounding box center [852, 351] width 51 height 51
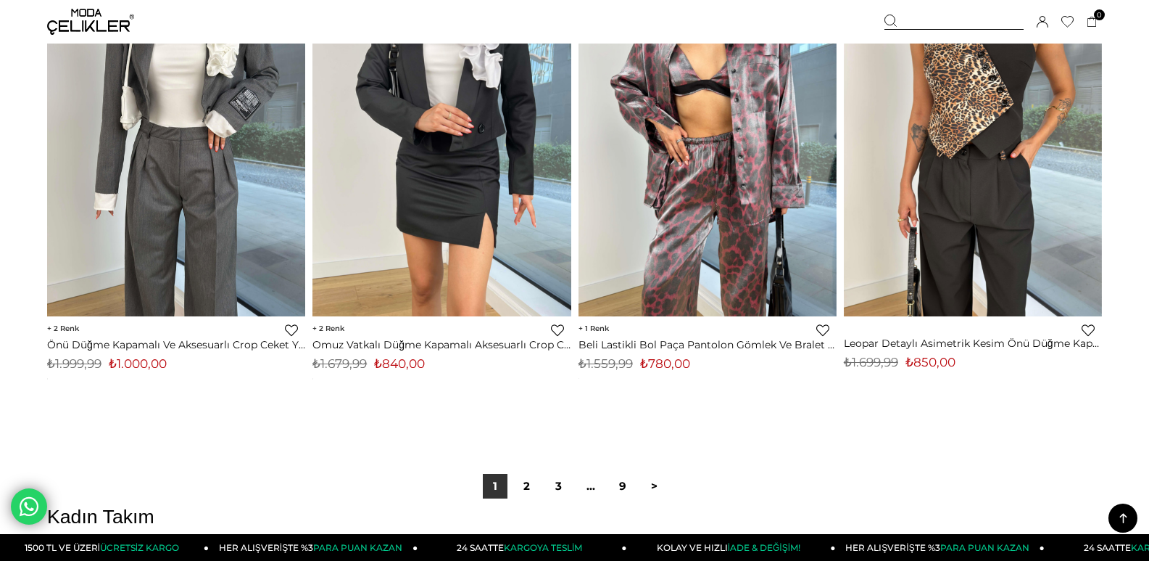
scroll to position [9189, 0]
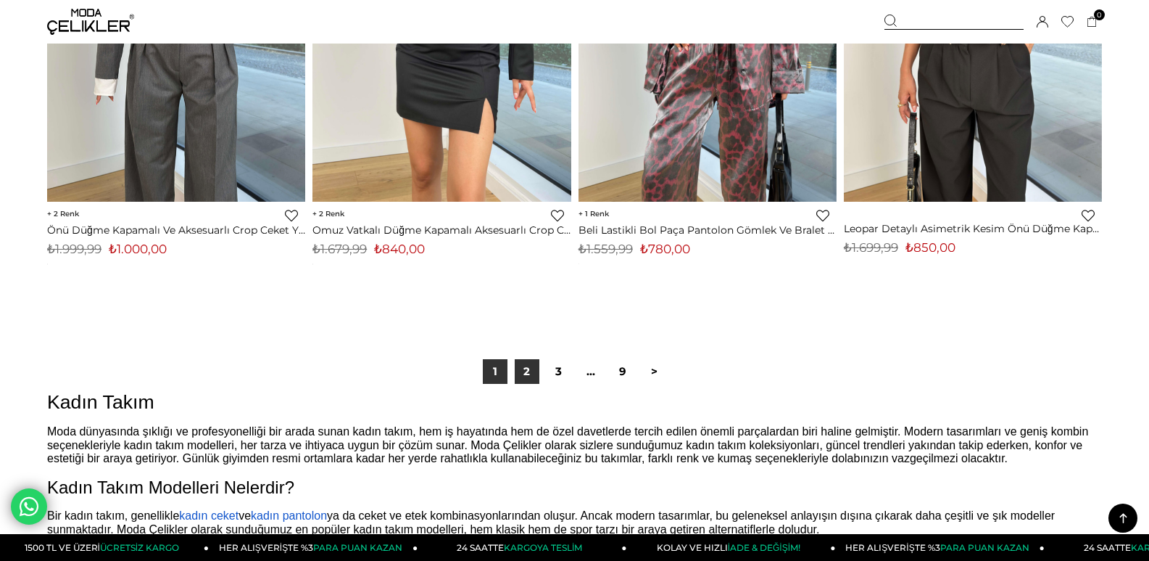
click at [534, 365] on link "2" at bounding box center [527, 371] width 25 height 25
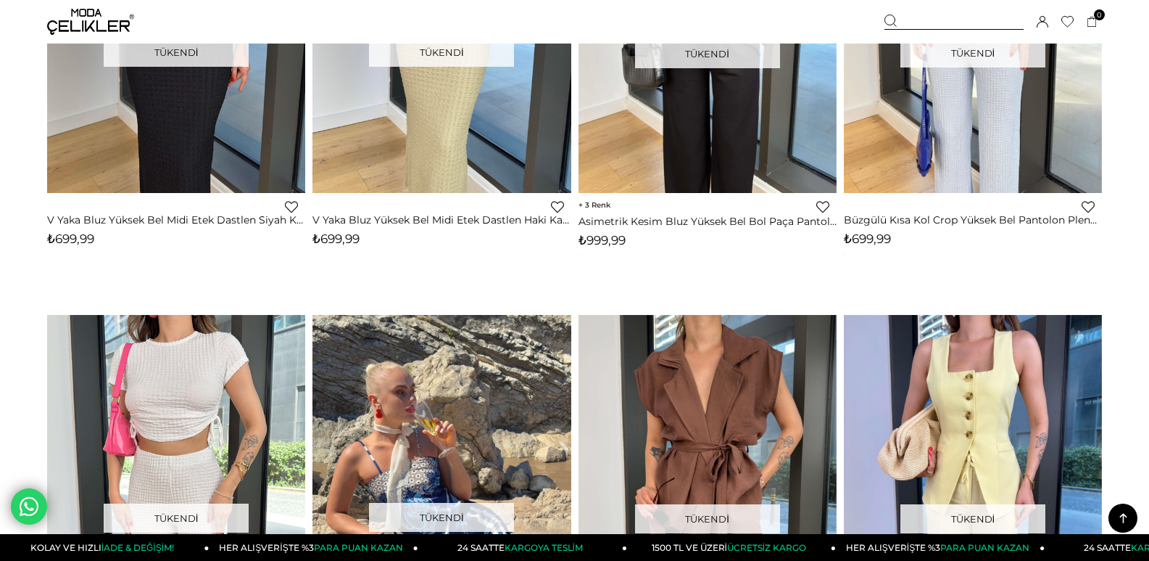
scroll to position [1323, 0]
